Goal: Transaction & Acquisition: Purchase product/service

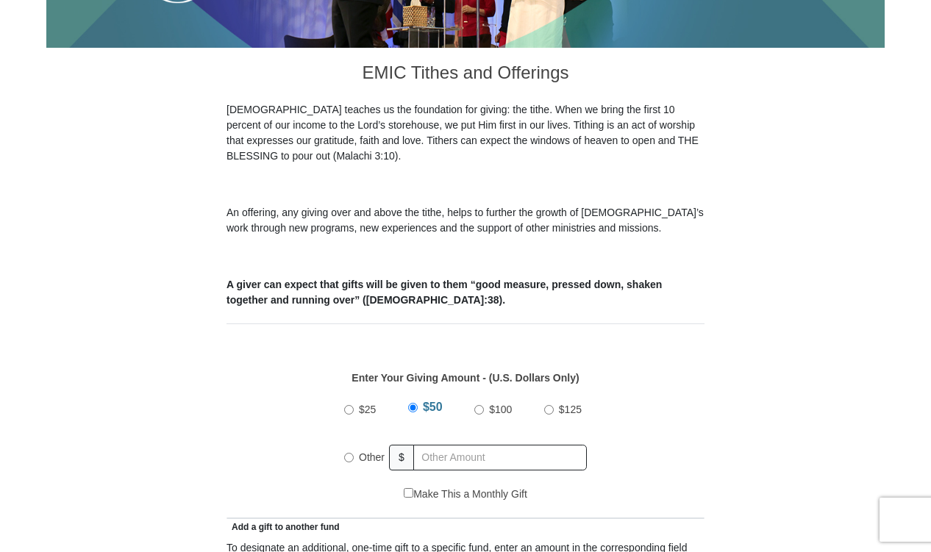
scroll to position [698, 0]
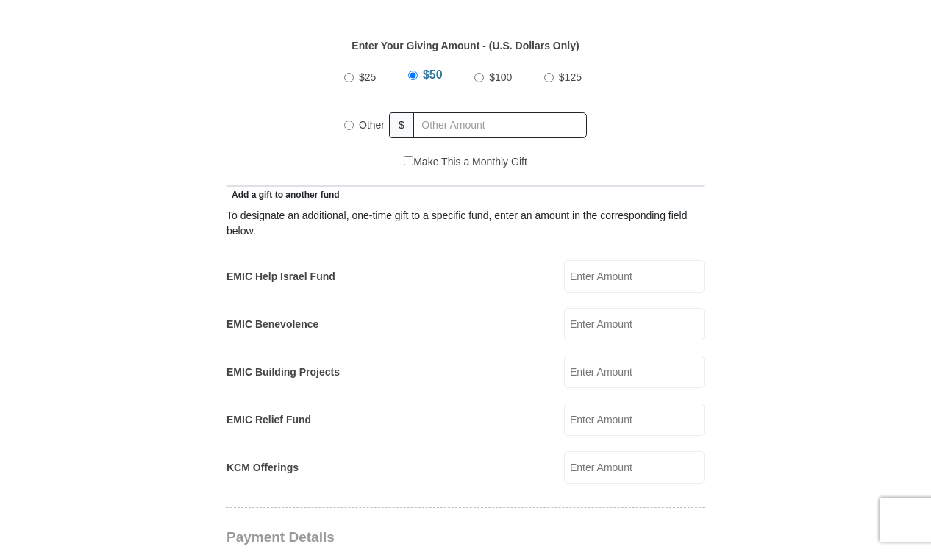
click at [354, 110] on label "Other" at bounding box center [372, 125] width 36 height 32
click at [353, 121] on input "Other" at bounding box center [349, 126] width 10 height 10
radio input "true"
click at [602, 260] on input "EMIC Help Israel Fund" at bounding box center [634, 276] width 140 height 32
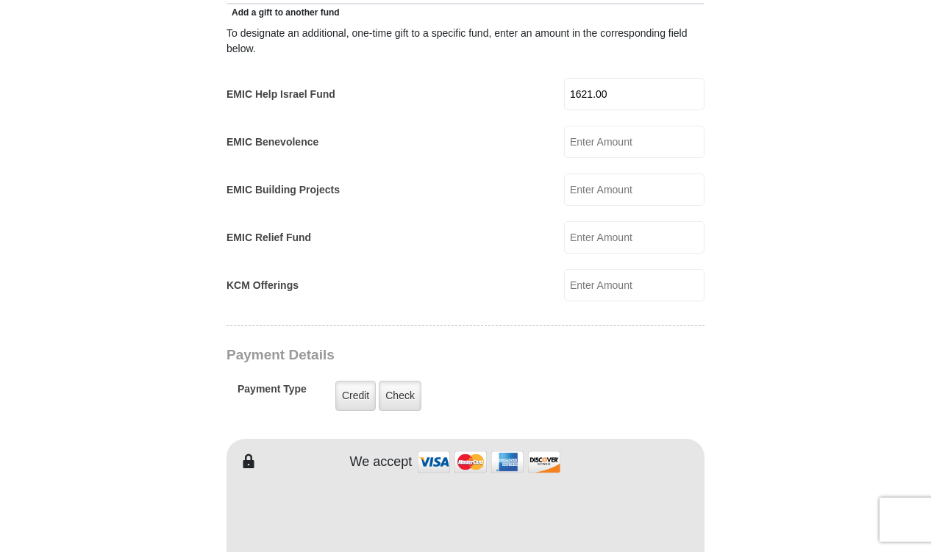
scroll to position [977, 0]
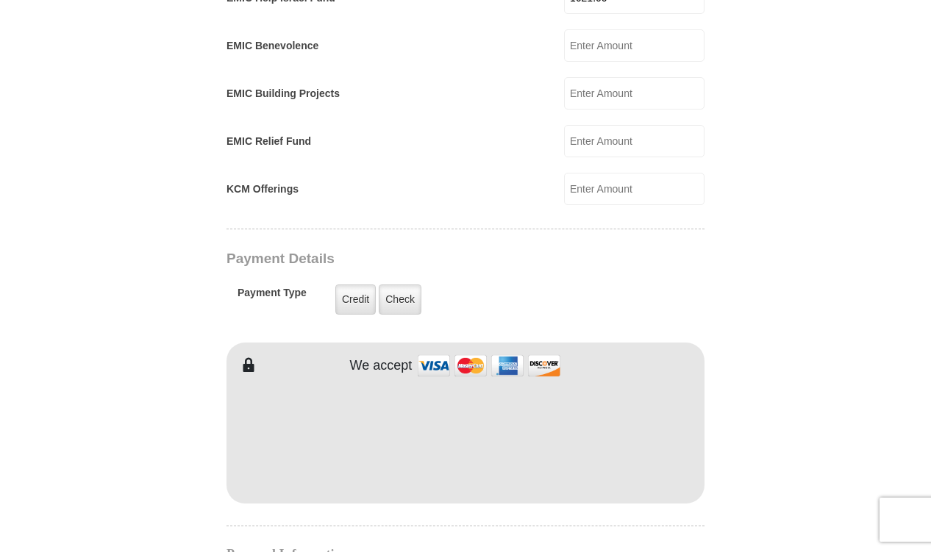
type input "1621.00"
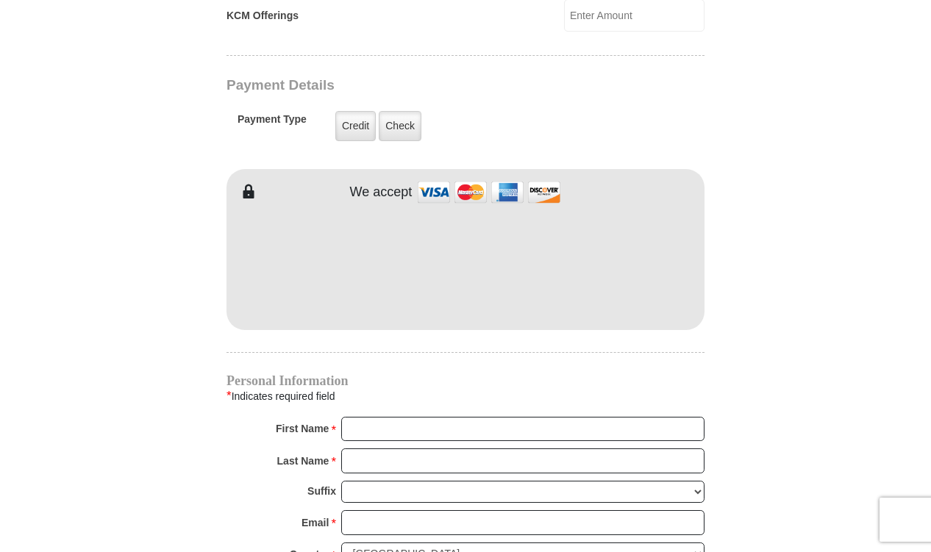
scroll to position [1399, 0]
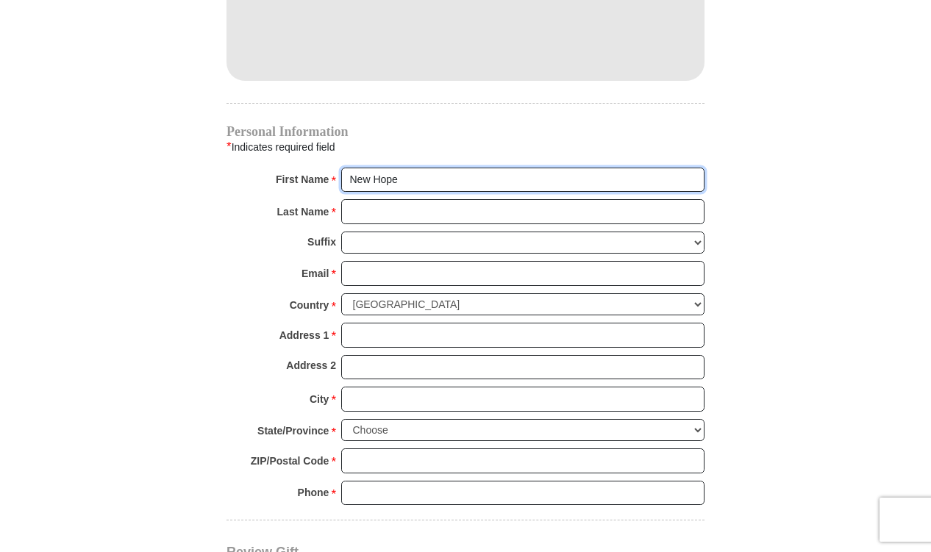
type input "New Hope"
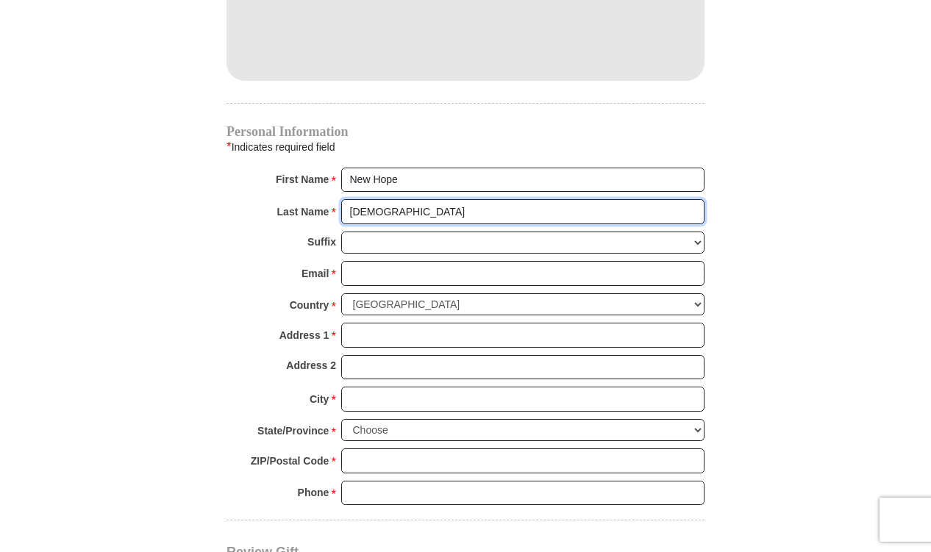
type input "Church"
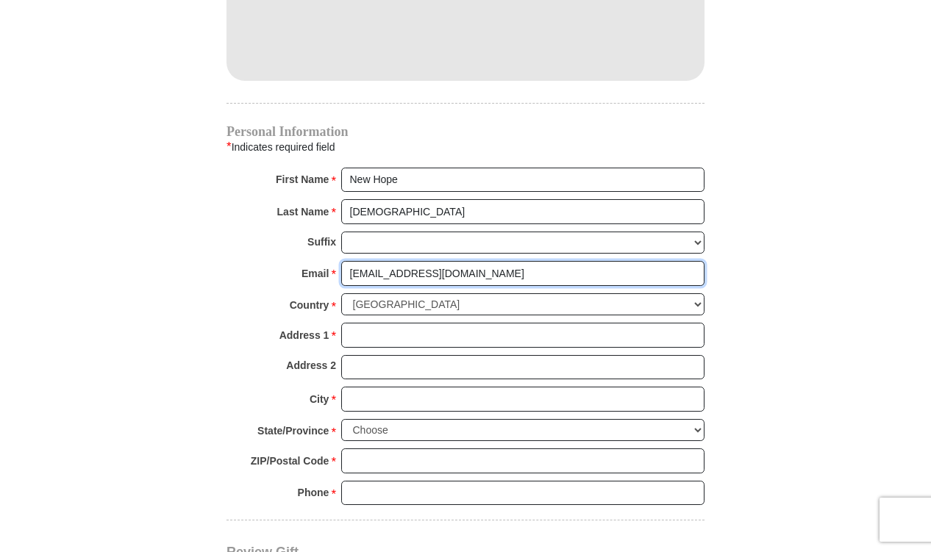
type input "tlnewhopechurch@gmail.com"
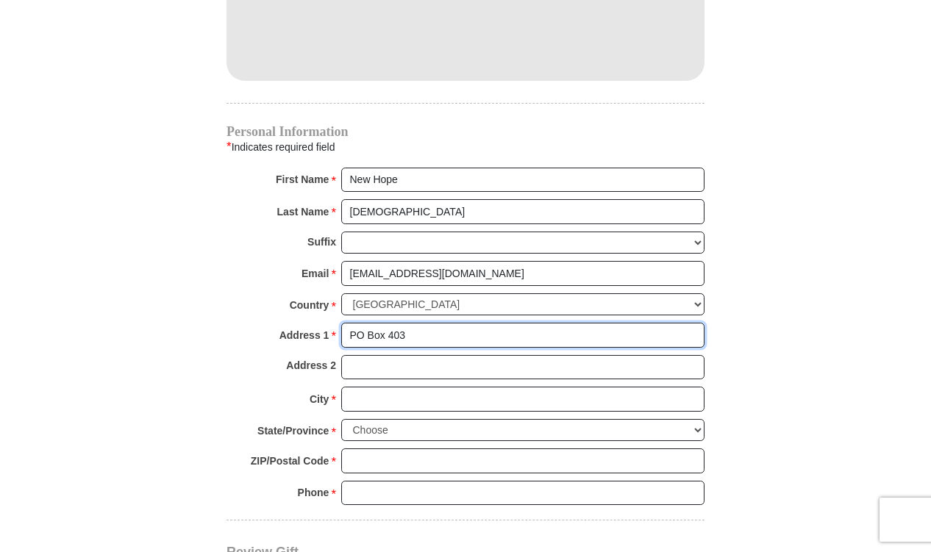
type input "PO Box 403"
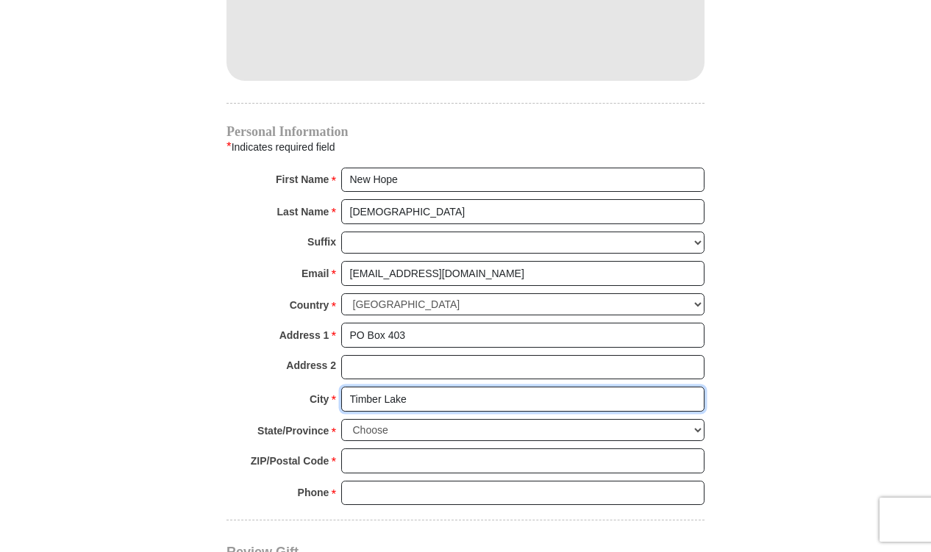
type input "Timber Lake"
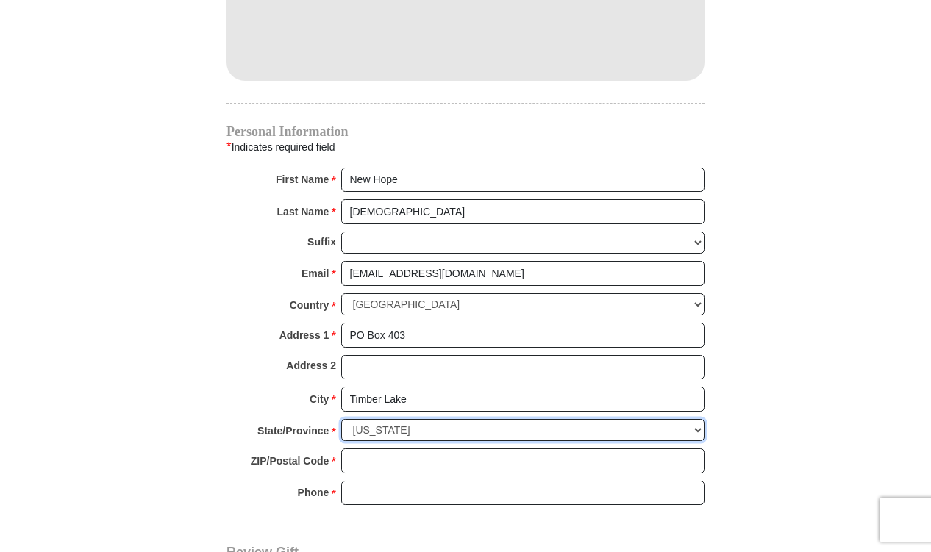
select select "SD"
type input "57656"
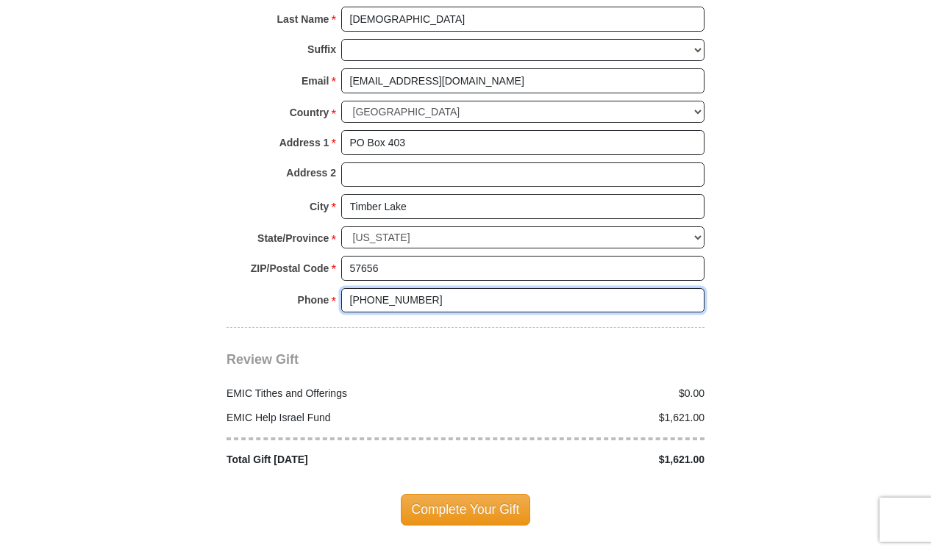
scroll to position [1606, 0]
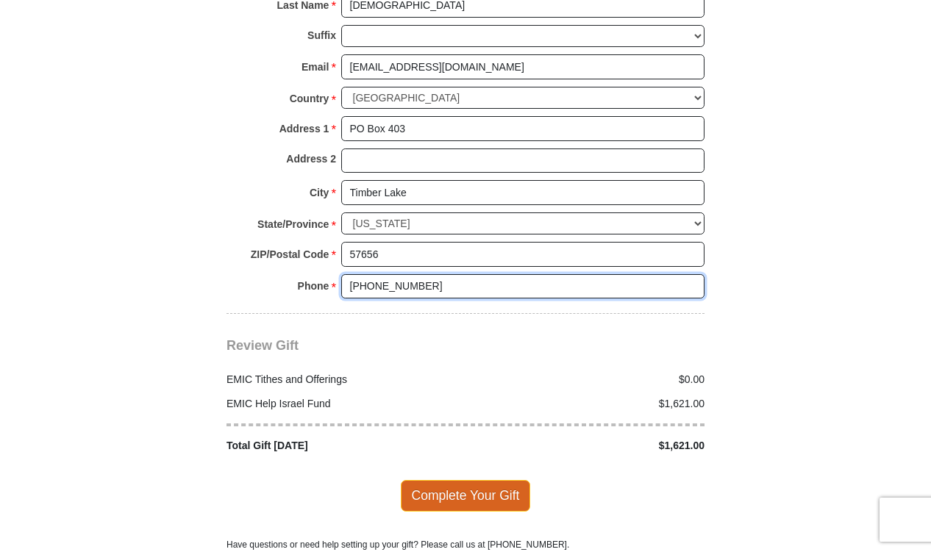
type input "605-865-3252"
click at [453, 480] on span "Complete Your Gift" at bounding box center [466, 495] width 130 height 31
